Goal: Entertainment & Leisure: Consume media (video, audio)

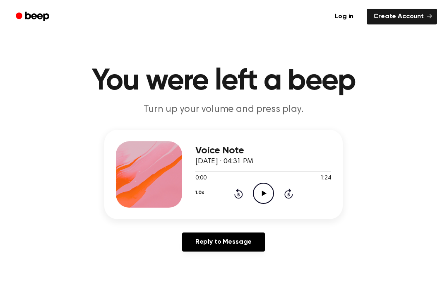
click at [264, 187] on icon "Play Audio" at bounding box center [263, 193] width 21 height 21
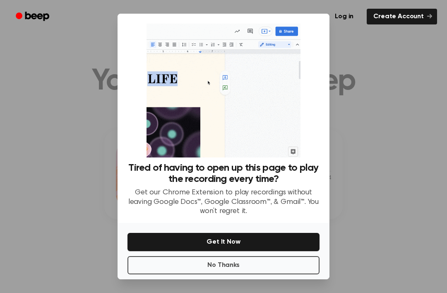
click at [352, 133] on div at bounding box center [223, 146] width 447 height 293
click at [240, 96] on img at bounding box center [224, 91] width 154 height 134
click at [220, 91] on img at bounding box center [224, 91] width 154 height 134
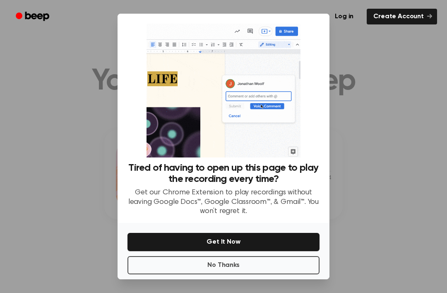
click at [266, 108] on img at bounding box center [224, 91] width 154 height 134
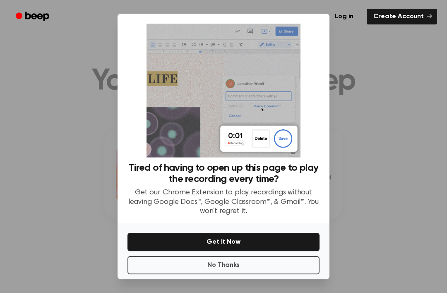
click at [271, 131] on img at bounding box center [224, 91] width 154 height 134
click at [283, 119] on img at bounding box center [224, 91] width 154 height 134
click at [273, 256] on button "No Thanks" at bounding box center [223, 265] width 192 height 18
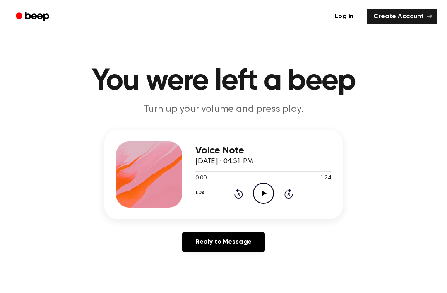
click at [262, 190] on icon "Play Audio" at bounding box center [263, 193] width 21 height 21
click at [236, 191] on icon at bounding box center [238, 193] width 9 height 10
click at [239, 195] on icon "Rewind 5 seconds" at bounding box center [238, 193] width 9 height 11
click at [242, 193] on icon at bounding box center [238, 193] width 9 height 10
click at [290, 195] on icon "Skip 5 seconds" at bounding box center [288, 193] width 9 height 11
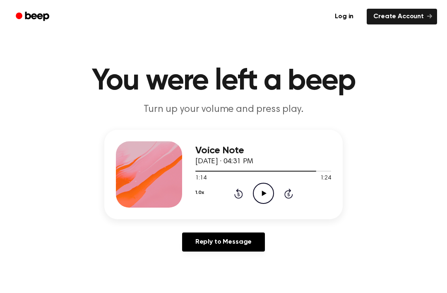
click at [290, 195] on icon "Skip 5 seconds" at bounding box center [288, 193] width 9 height 11
click at [291, 197] on icon at bounding box center [288, 193] width 9 height 10
click at [290, 198] on icon at bounding box center [288, 193] width 9 height 10
click at [234, 194] on icon "Rewind 5 seconds" at bounding box center [238, 193] width 9 height 11
click at [238, 194] on icon "Rewind 5 seconds" at bounding box center [238, 193] width 9 height 11
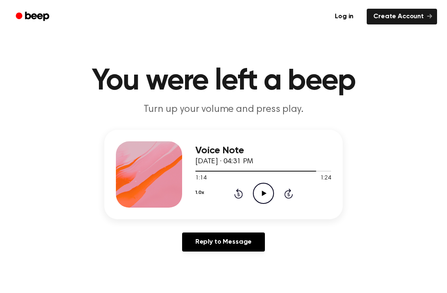
click at [239, 194] on icon "Rewind 5 seconds" at bounding box center [238, 193] width 9 height 11
click at [240, 193] on icon "Rewind 5 seconds" at bounding box center [238, 193] width 9 height 11
click at [242, 195] on icon at bounding box center [238, 193] width 9 height 10
click at [266, 193] on icon "Play Audio" at bounding box center [263, 193] width 21 height 21
click at [240, 194] on icon "Rewind 5 seconds" at bounding box center [238, 193] width 9 height 11
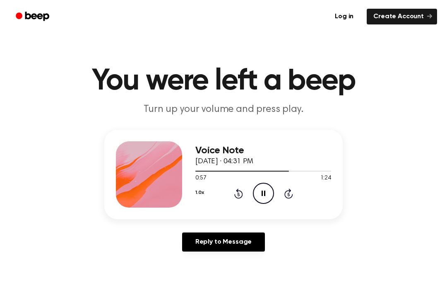
click at [243, 191] on icon "Rewind 5 seconds" at bounding box center [238, 193] width 9 height 11
click at [240, 192] on icon at bounding box center [238, 193] width 9 height 10
click at [236, 193] on icon "Rewind 5 seconds" at bounding box center [238, 193] width 9 height 11
click at [240, 194] on icon "Rewind 5 seconds" at bounding box center [238, 193] width 9 height 11
click at [237, 199] on div "1.0x Rewind 5 seconds Pause Audio Skip 5 seconds" at bounding box center [263, 193] width 136 height 21
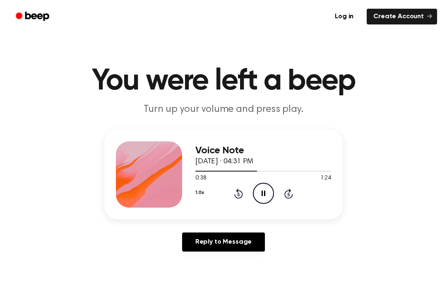
click at [234, 193] on icon "Rewind 5 seconds" at bounding box center [238, 193] width 9 height 11
click at [232, 190] on div "1.0x Rewind 5 seconds Pause Audio Skip 5 seconds" at bounding box center [263, 193] width 136 height 21
click at [263, 192] on icon "Pause Audio" at bounding box center [263, 193] width 21 height 21
click at [269, 192] on icon "Play Audio" at bounding box center [263, 193] width 21 height 21
click at [239, 188] on icon "Rewind 5 seconds" at bounding box center [238, 193] width 9 height 11
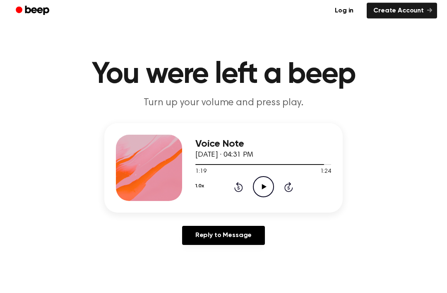
scroll to position [8, 0]
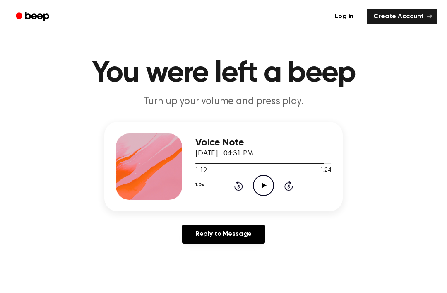
click at [244, 181] on div "1.0x Rewind 5 seconds Play Audio Skip 5 seconds" at bounding box center [263, 185] width 136 height 21
click at [241, 188] on icon "Rewind 5 seconds" at bounding box center [238, 185] width 9 height 11
click at [240, 187] on icon "Rewind 5 seconds" at bounding box center [238, 185] width 9 height 11
click at [240, 181] on icon "Rewind 5 seconds" at bounding box center [238, 185] width 9 height 11
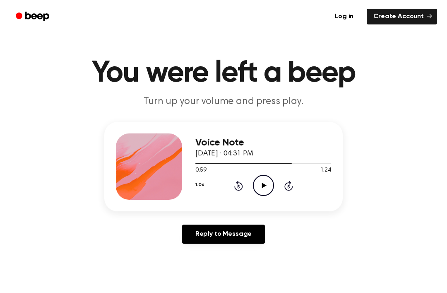
click at [239, 183] on icon at bounding box center [238, 185] width 9 height 10
click at [242, 182] on icon "Rewind 5 seconds" at bounding box center [238, 185] width 9 height 11
click at [242, 180] on icon "Rewind 5 seconds" at bounding box center [238, 185] width 9 height 11
click at [241, 183] on icon at bounding box center [238, 185] width 9 height 10
click at [241, 184] on icon at bounding box center [238, 185] width 9 height 10
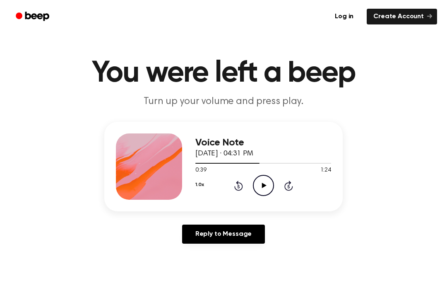
click at [244, 187] on div "1.0x Rewind 5 seconds Play Audio Skip 5 seconds" at bounding box center [263, 185] width 136 height 21
click at [241, 180] on icon "Rewind 5 seconds" at bounding box center [238, 185] width 9 height 11
click at [244, 183] on div "1.0x Rewind 5 seconds Play Audio Skip 5 seconds" at bounding box center [263, 185] width 136 height 21
click at [245, 181] on div "1.0x Rewind 5 seconds Play Audio Skip 5 seconds" at bounding box center [263, 185] width 136 height 21
click at [242, 178] on div "1.0x Rewind 5 seconds Play Audio Skip 5 seconds" at bounding box center [263, 185] width 136 height 21
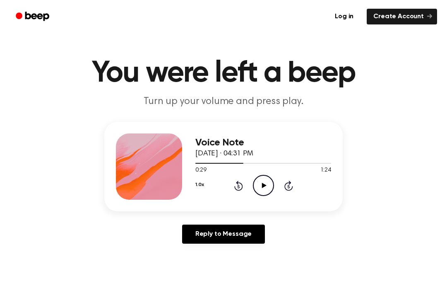
click at [242, 181] on icon "Rewind 5 seconds" at bounding box center [238, 185] width 9 height 11
click at [247, 181] on div "1.0x Rewind 5 seconds Play Audio Skip 5 seconds" at bounding box center [263, 185] width 136 height 21
click at [240, 177] on div "1.0x Rewind 5 seconds Play Audio Skip 5 seconds" at bounding box center [263, 185] width 136 height 21
click at [243, 178] on div "1.0x Rewind 5 seconds Play Audio Skip 5 seconds" at bounding box center [263, 185] width 136 height 21
click at [249, 183] on div "1.0x Rewind 5 seconds Play Audio Skip 5 seconds" at bounding box center [263, 185] width 136 height 21
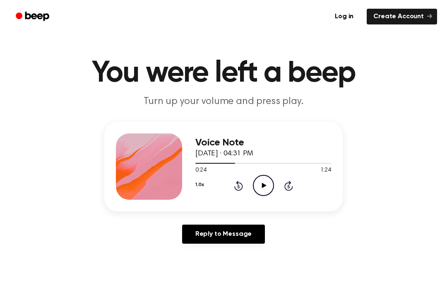
click at [247, 179] on div "1.0x Rewind 5 seconds Play Audio Skip 5 seconds" at bounding box center [263, 185] width 136 height 21
click at [247, 187] on div "1.0x Rewind 5 seconds Play Audio Skip 5 seconds" at bounding box center [263, 185] width 136 height 21
click at [245, 179] on div "1.0x Rewind 5 seconds Play Audio Skip 5 seconds" at bounding box center [263, 185] width 136 height 21
click at [243, 187] on div "1.0x Rewind 5 seconds Play Audio Skip 5 seconds" at bounding box center [263, 185] width 136 height 21
click at [243, 186] on icon at bounding box center [238, 185] width 9 height 10
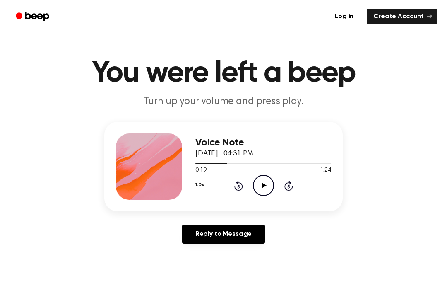
click at [237, 184] on icon at bounding box center [238, 185] width 9 height 10
click at [237, 189] on icon at bounding box center [238, 185] width 9 height 10
click at [241, 189] on icon at bounding box center [238, 185] width 9 height 10
click at [238, 183] on icon at bounding box center [238, 185] width 9 height 10
click at [242, 181] on icon "Rewind 5 seconds" at bounding box center [238, 185] width 9 height 11
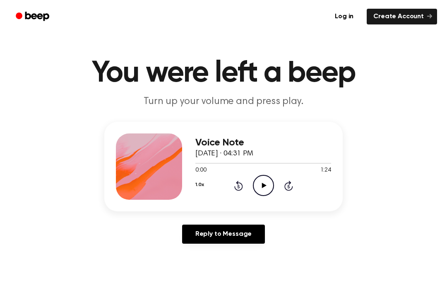
click at [266, 187] on icon "Play Audio" at bounding box center [263, 185] width 21 height 21
click at [275, 175] on div "1.0x Rewind 5 seconds Pause Audio Skip 5 seconds" at bounding box center [263, 185] width 136 height 21
click at [262, 187] on icon at bounding box center [264, 185] width 4 height 5
click at [265, 183] on icon "Play Audio" at bounding box center [263, 185] width 21 height 21
click at [252, 190] on div "1.0x Rewind 5 seconds Pause Audio Skip 5 seconds" at bounding box center [263, 185] width 136 height 21
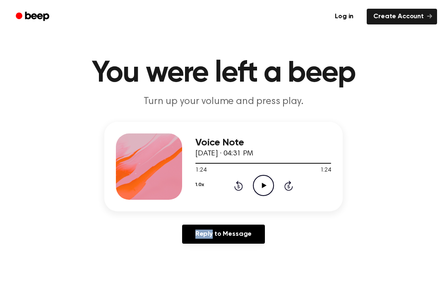
click at [238, 191] on div "1.0x Rewind 5 seconds Play Audio Skip 5 seconds" at bounding box center [263, 185] width 136 height 21
click at [238, 182] on icon at bounding box center [238, 185] width 9 height 10
click at [236, 185] on icon "Rewind 5 seconds" at bounding box center [238, 185] width 9 height 11
click at [235, 189] on icon at bounding box center [238, 185] width 9 height 10
click at [233, 187] on div "1.0x Rewind 5 seconds Play Audio Skip 5 seconds" at bounding box center [263, 185] width 136 height 21
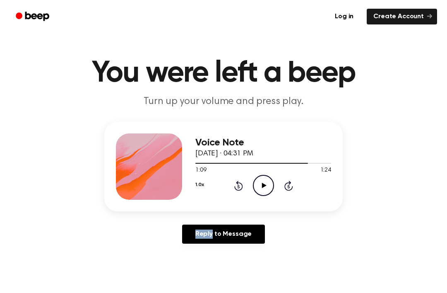
click at [239, 191] on div "1.0x Rewind 5 seconds Play Audio Skip 5 seconds" at bounding box center [263, 185] width 136 height 21
click at [237, 185] on icon "Rewind 5 seconds" at bounding box center [238, 185] width 9 height 11
click at [238, 187] on icon at bounding box center [238, 186] width 2 height 3
click at [235, 187] on icon at bounding box center [238, 185] width 9 height 10
click at [234, 183] on icon "Rewind 5 seconds" at bounding box center [238, 185] width 9 height 11
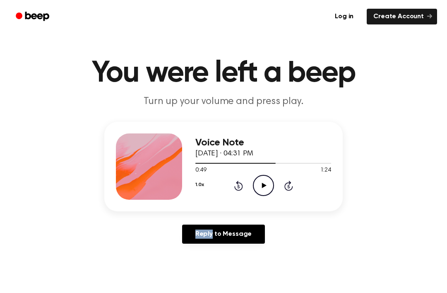
click at [237, 188] on icon "Rewind 5 seconds" at bounding box center [238, 185] width 9 height 11
click at [236, 189] on icon at bounding box center [238, 185] width 9 height 10
click at [237, 188] on icon "Rewind 5 seconds" at bounding box center [238, 185] width 9 height 11
click at [235, 184] on icon "Rewind 5 seconds" at bounding box center [238, 185] width 9 height 11
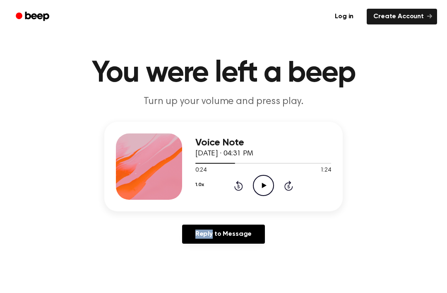
click at [237, 184] on icon "Rewind 5 seconds" at bounding box center [238, 185] width 9 height 11
click at [238, 190] on icon at bounding box center [238, 185] width 9 height 10
click at [241, 190] on icon "Rewind 5 seconds" at bounding box center [238, 185] width 9 height 11
click at [236, 188] on icon "Rewind 5 seconds" at bounding box center [238, 185] width 9 height 11
click at [238, 183] on icon at bounding box center [238, 185] width 9 height 10
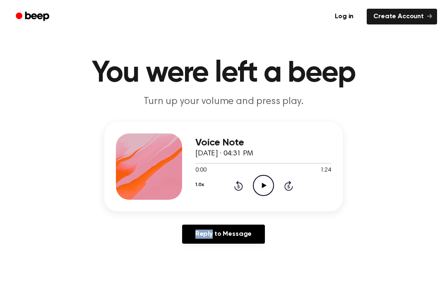
click at [230, 187] on div "1.0x Rewind 5 seconds Play Audio Skip 5 seconds" at bounding box center [263, 185] width 136 height 21
click at [235, 183] on icon "Rewind 5 seconds" at bounding box center [238, 185] width 9 height 11
click at [256, 185] on icon "Play Audio" at bounding box center [263, 185] width 21 height 21
